Goal: Obtain resource: Download file/media

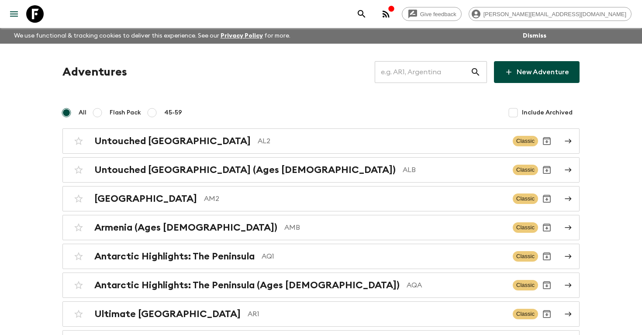
click at [421, 74] on input "text" at bounding box center [423, 72] width 96 height 24
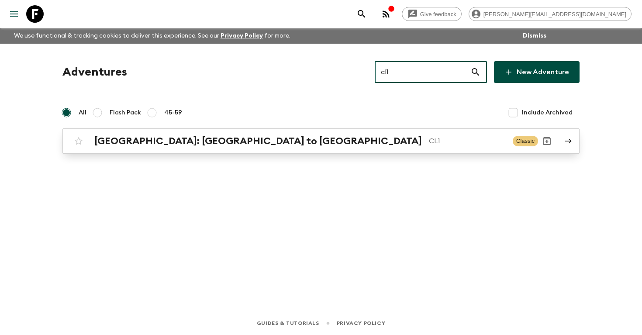
type input "cl1"
click at [209, 141] on h2 "[GEOGRAPHIC_DATA]: [GEOGRAPHIC_DATA] to [GEOGRAPHIC_DATA]" at bounding box center [257, 140] width 327 height 11
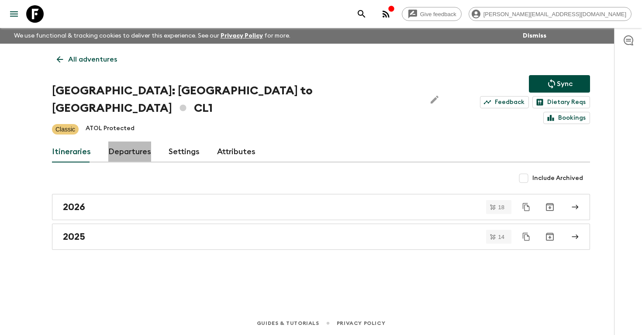
click at [134, 141] on link "Departures" at bounding box center [129, 151] width 43 height 21
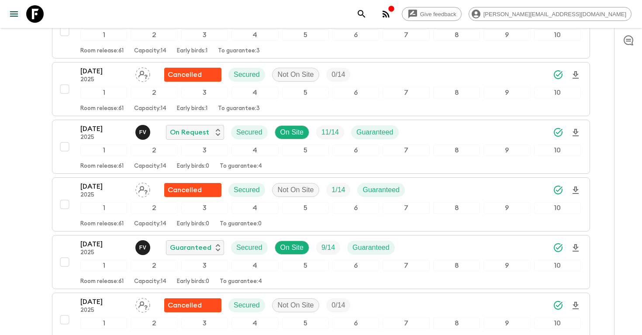
scroll to position [1934, 0]
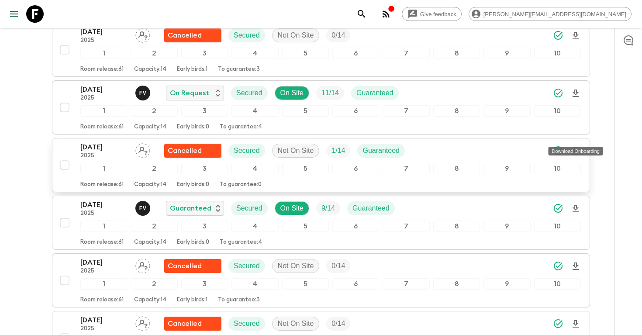
click at [574, 146] on icon "Download Onboarding" at bounding box center [575, 151] width 10 height 10
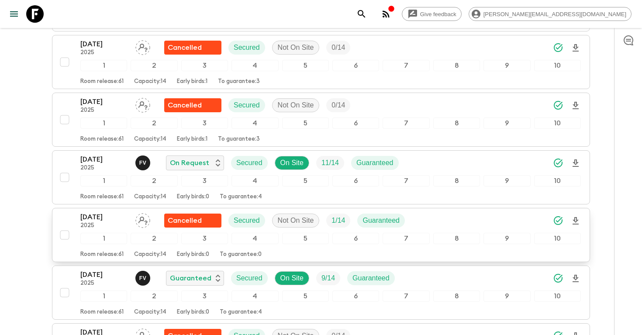
scroll to position [2015, 0]
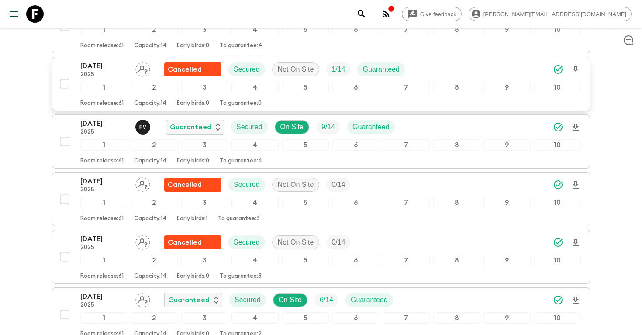
click at [365, 15] on icon "search adventures" at bounding box center [361, 13] width 7 height 7
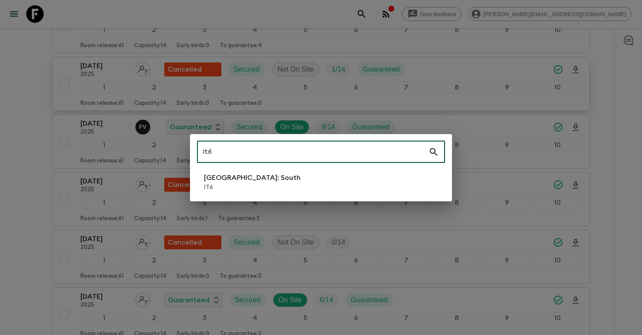
type input "it6"
click at [344, 185] on li "[GEOGRAPHIC_DATA]: South IT6" at bounding box center [321, 182] width 248 height 24
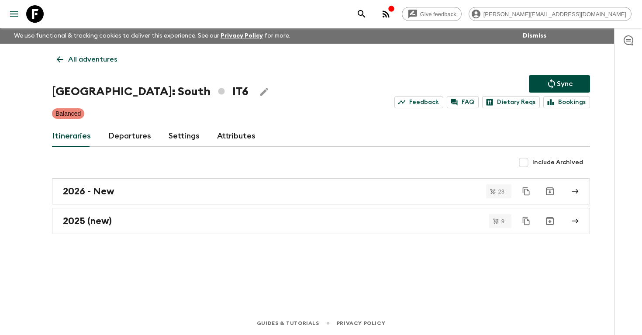
click at [131, 136] on link "Departures" at bounding box center [129, 136] width 43 height 21
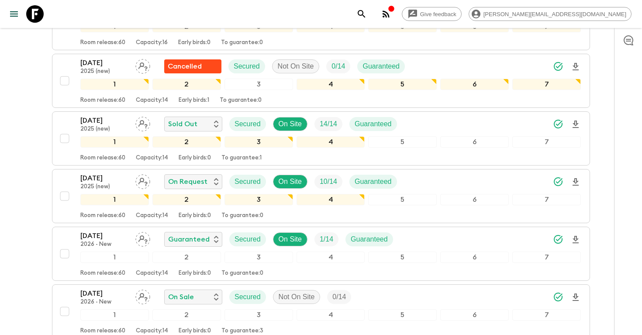
scroll to position [528, 0]
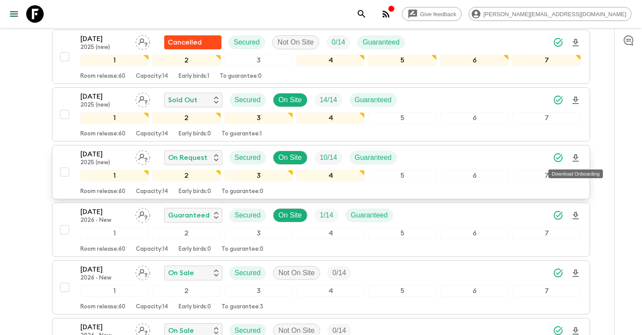
click at [577, 155] on icon "Download Onboarding" at bounding box center [575, 158] width 10 height 10
